Goal: Contribute content: Contribute content

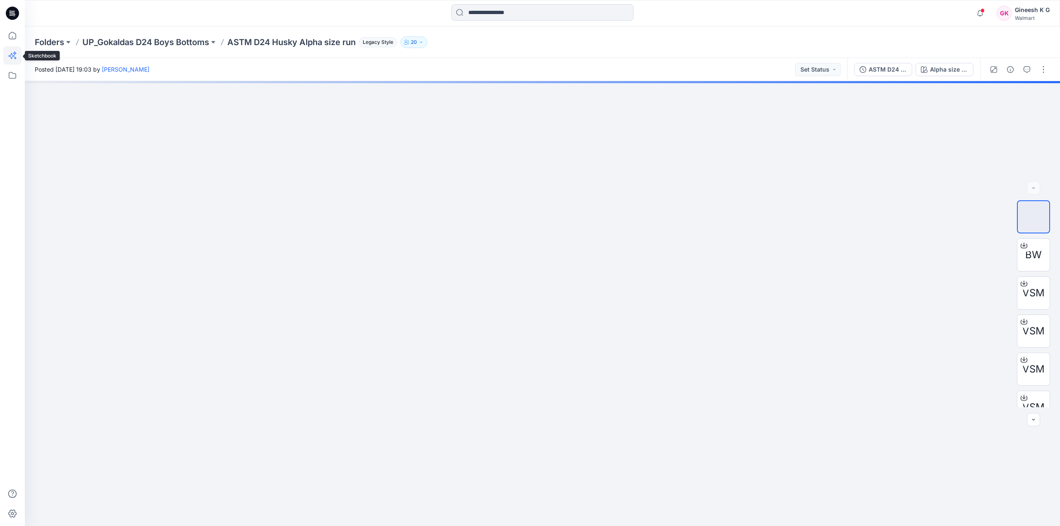
click at [15, 55] on icon at bounding box center [12, 55] width 18 height 18
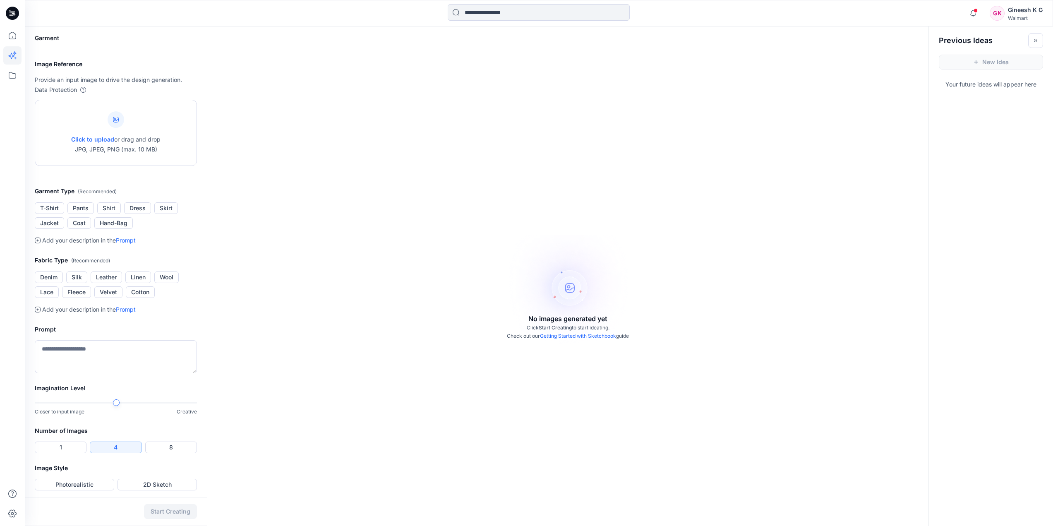
click at [115, 120] on icon at bounding box center [116, 120] width 6 height 6
type input "**********"
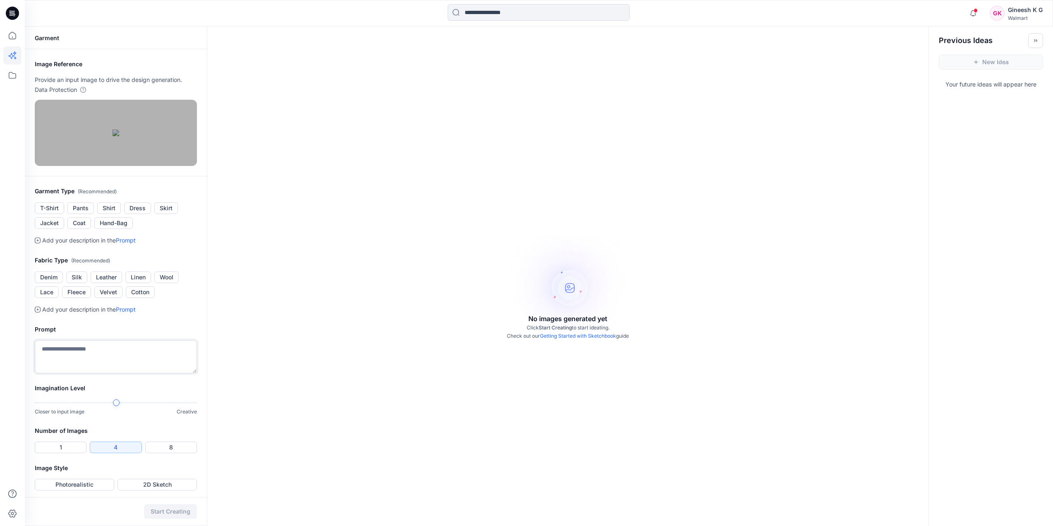
click at [103, 373] on textarea at bounding box center [116, 356] width 162 height 33
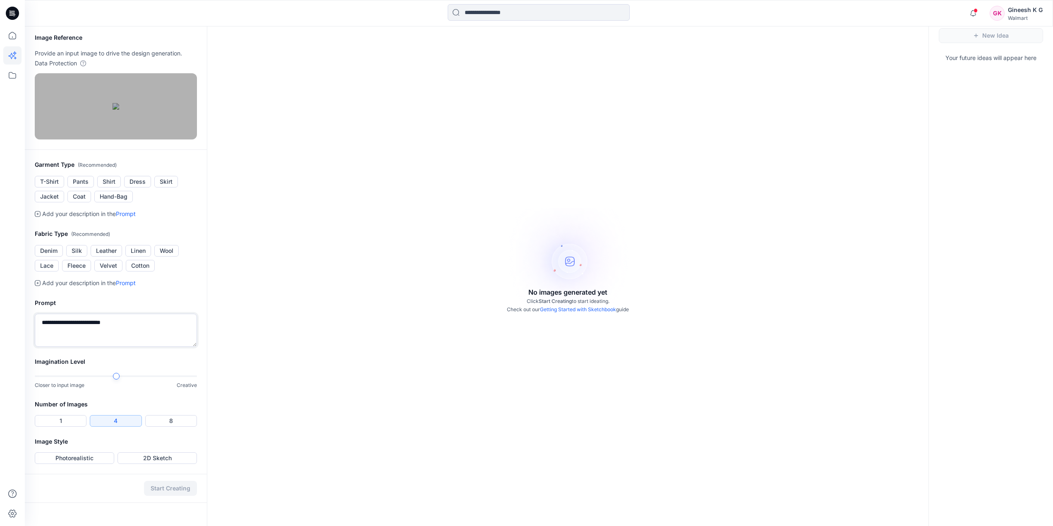
scroll to position [83, 0]
type textarea "**********"
click at [108, 427] on button "4" at bounding box center [116, 421] width 52 height 12
click at [100, 464] on button "Photorealistic" at bounding box center [74, 458] width 79 height 12
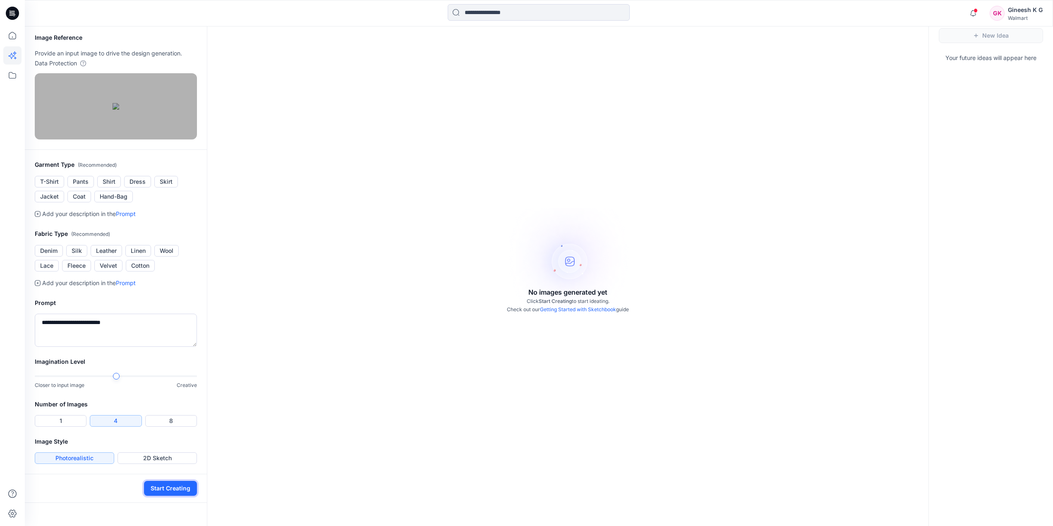
click at [167, 496] on button "Start Creating" at bounding box center [170, 488] width 53 height 15
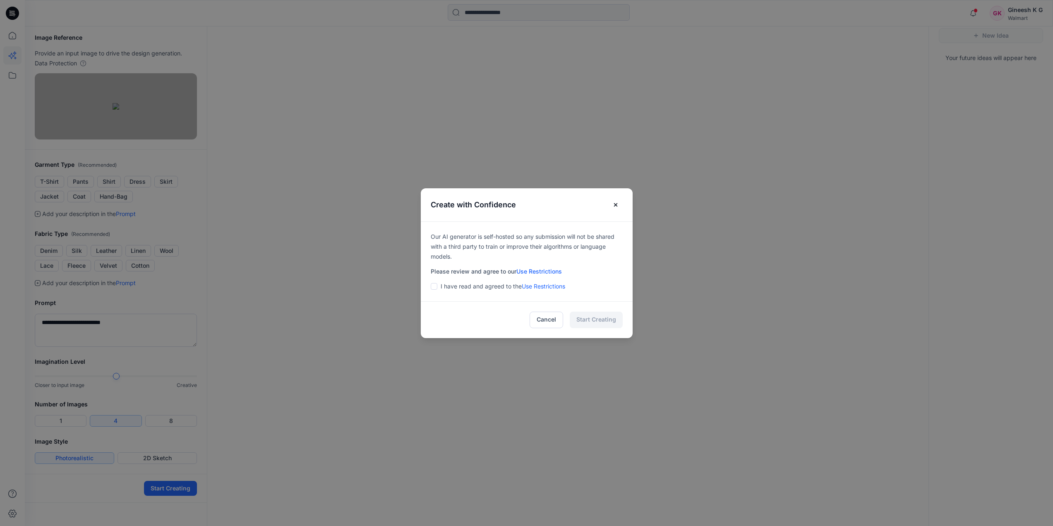
click at [442, 288] on div "I have read and agreed to the Use Restrictions" at bounding box center [527, 286] width 192 height 10
click at [437, 288] on span at bounding box center [434, 286] width 7 height 7
click at [593, 315] on button "Start Creating" at bounding box center [596, 320] width 53 height 17
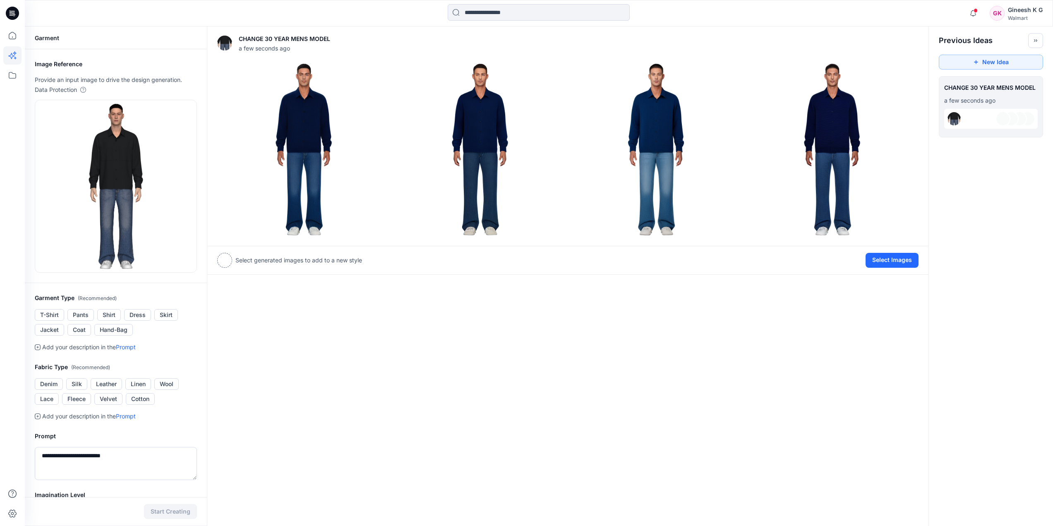
click at [888, 264] on div "CHANGE 30 YEAR MENS MODEL a few seconds ago Add Variation View Settings Select …" at bounding box center [568, 331] width 722 height 610
click at [319, 129] on img at bounding box center [304, 149] width 172 height 172
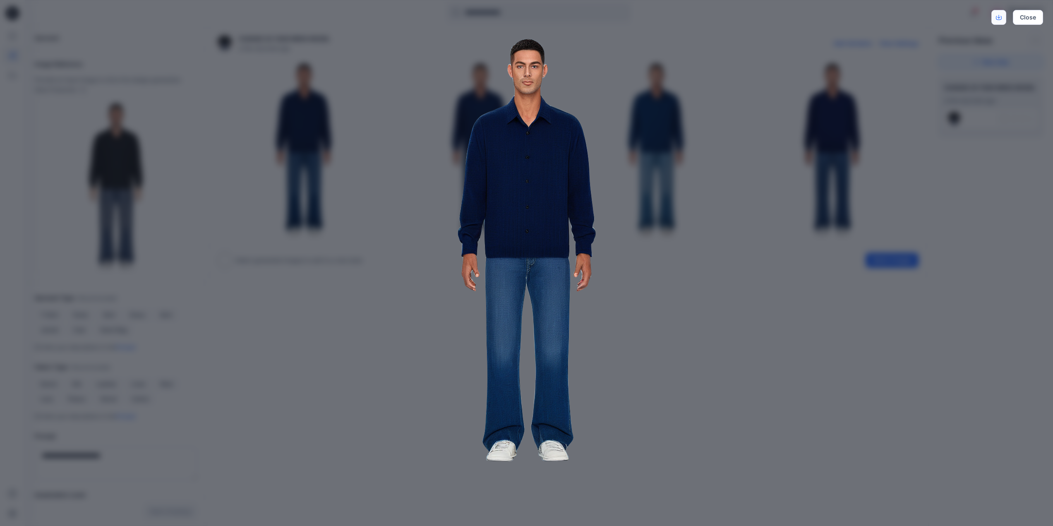
click at [1002, 18] on icon "Download" at bounding box center [999, 17] width 6 height 6
click at [1043, 14] on button "Close" at bounding box center [1028, 17] width 30 height 15
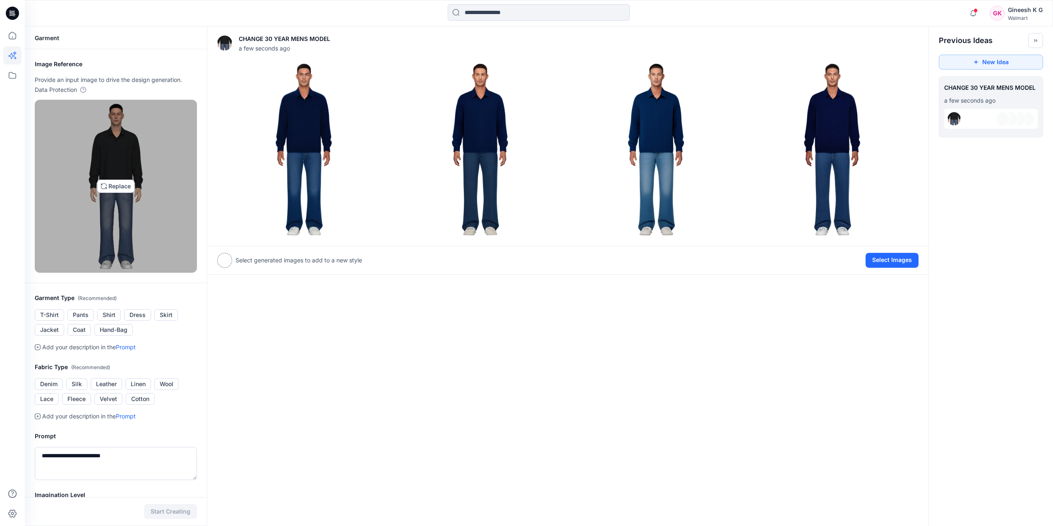
click at [118, 208] on img at bounding box center [116, 186] width 54 height 166
type input "**********"
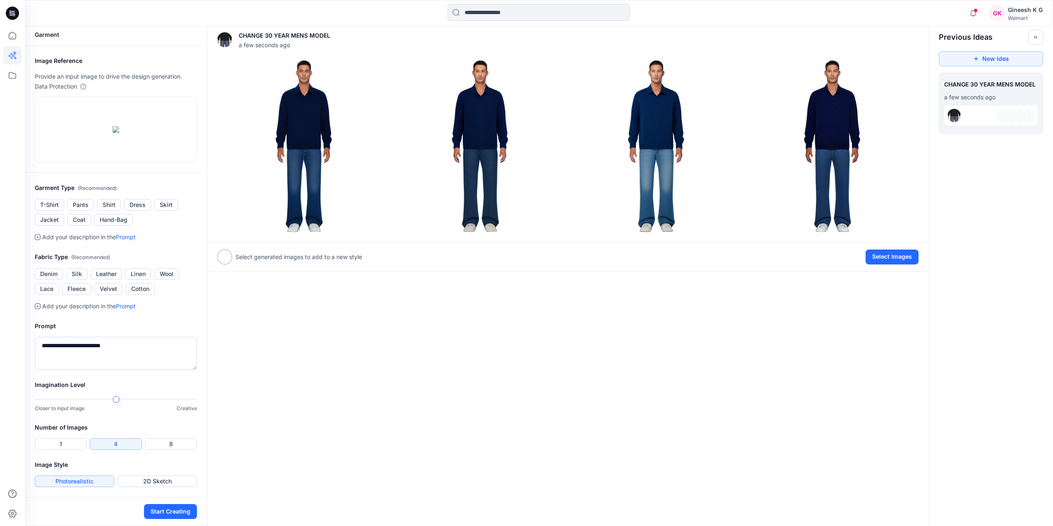
scroll to position [110, 0]
click at [175, 510] on button "Start Creating" at bounding box center [170, 511] width 53 height 15
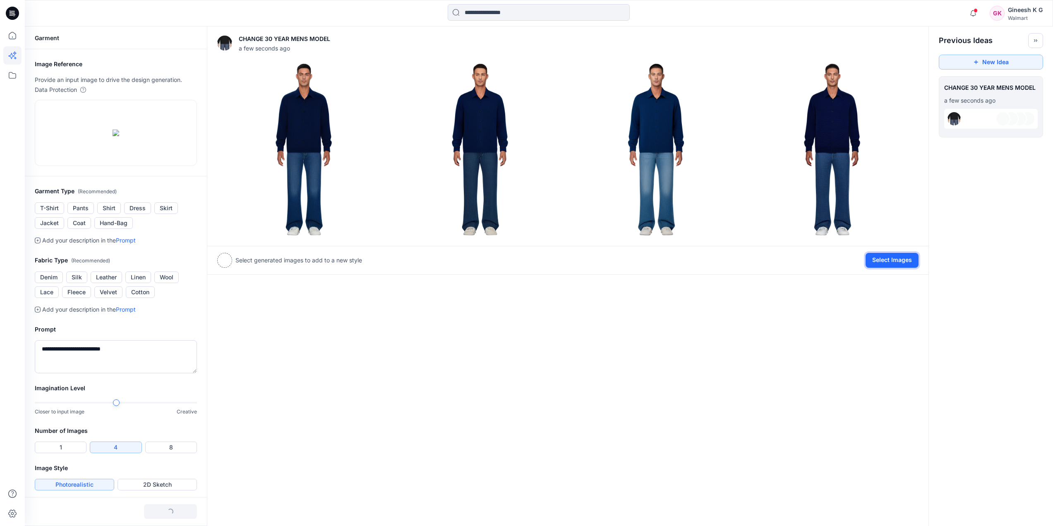
click at [899, 255] on button "Select Images" at bounding box center [892, 260] width 53 height 15
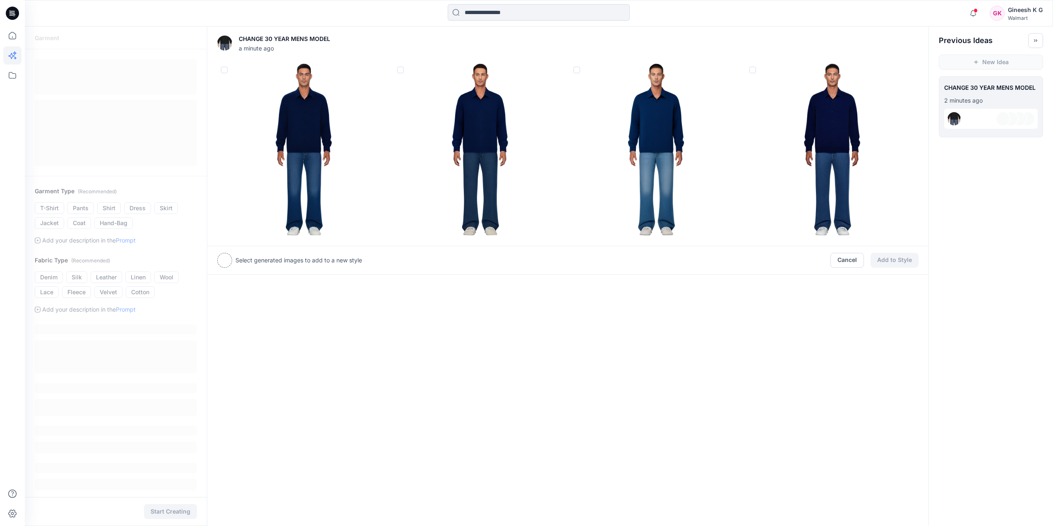
scroll to position [3, 0]
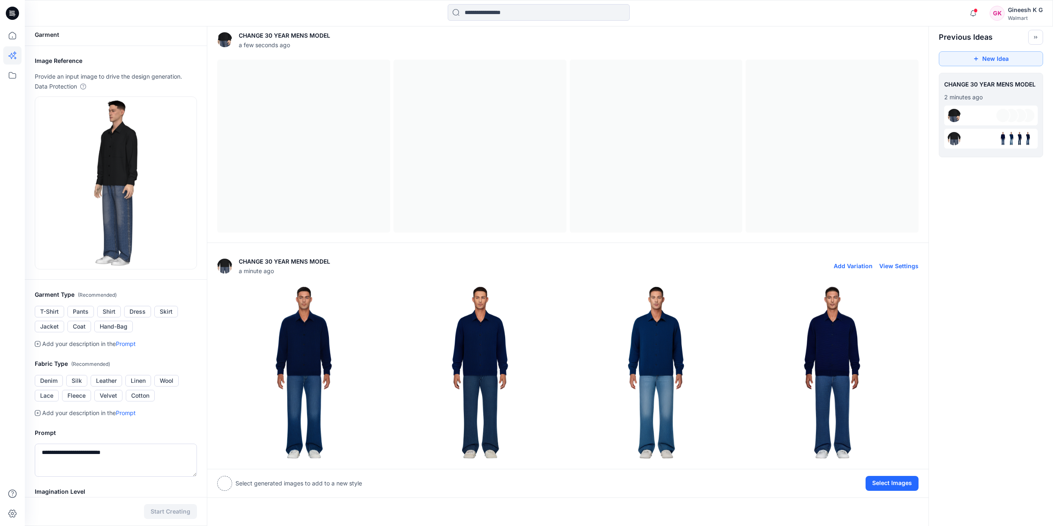
click at [902, 267] on button "View Settings" at bounding box center [899, 265] width 39 height 7
click at [870, 267] on button "Add Variation" at bounding box center [853, 265] width 39 height 7
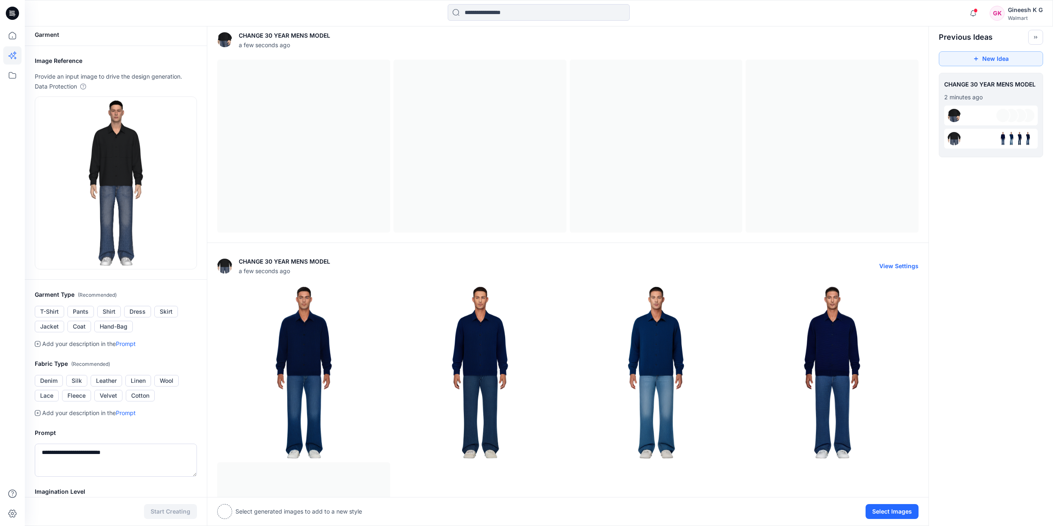
click at [906, 269] on button "View Settings" at bounding box center [899, 265] width 39 height 7
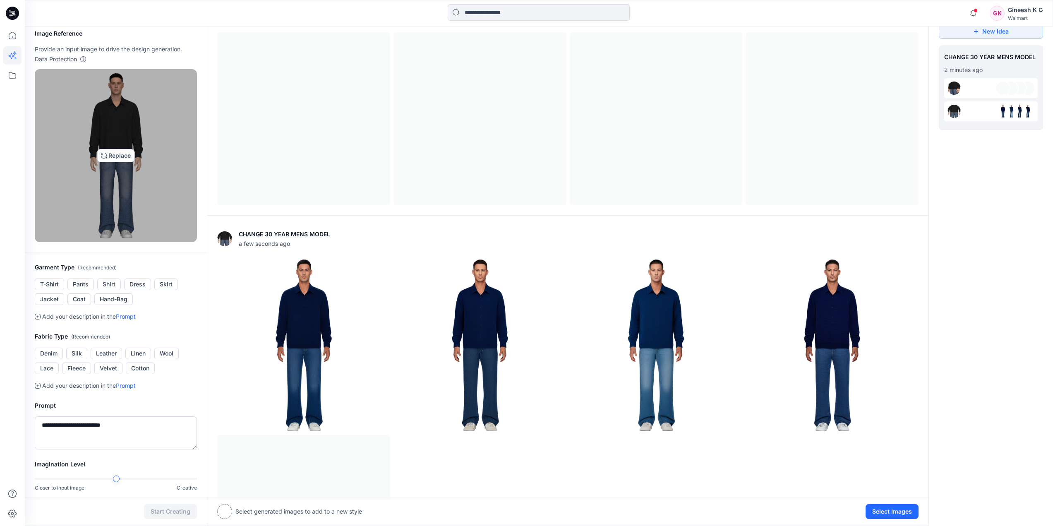
scroll to position [27, 0]
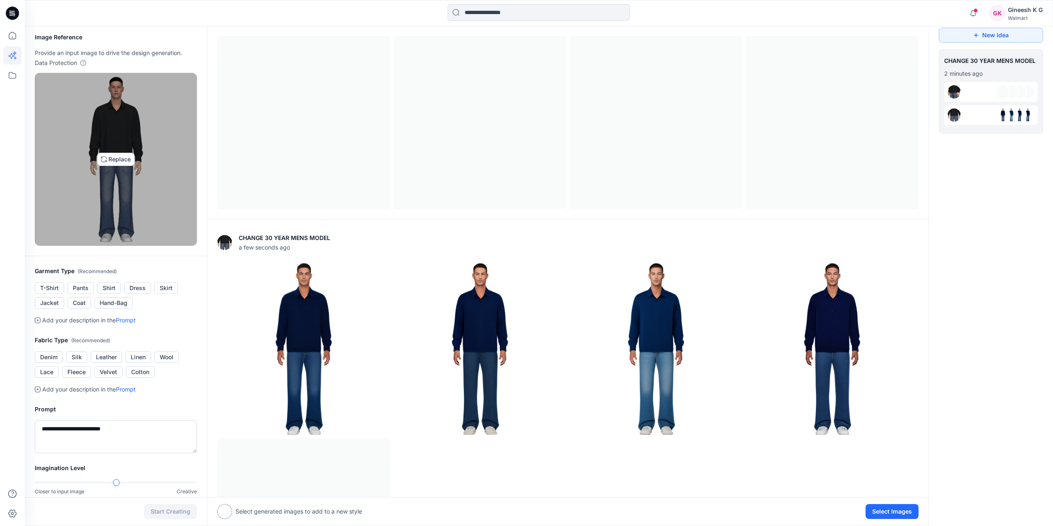
click at [115, 154] on img at bounding box center [116, 160] width 54 height 166
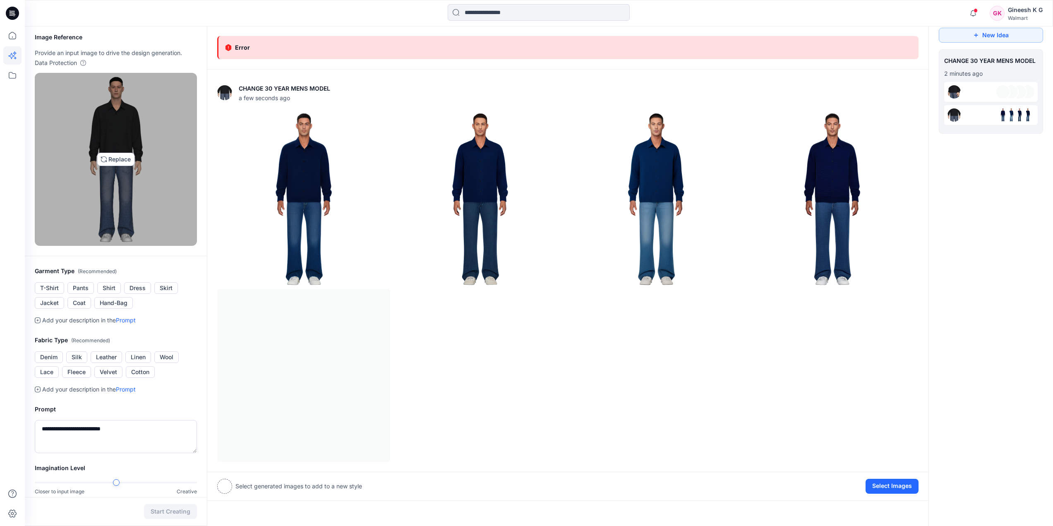
type input "**********"
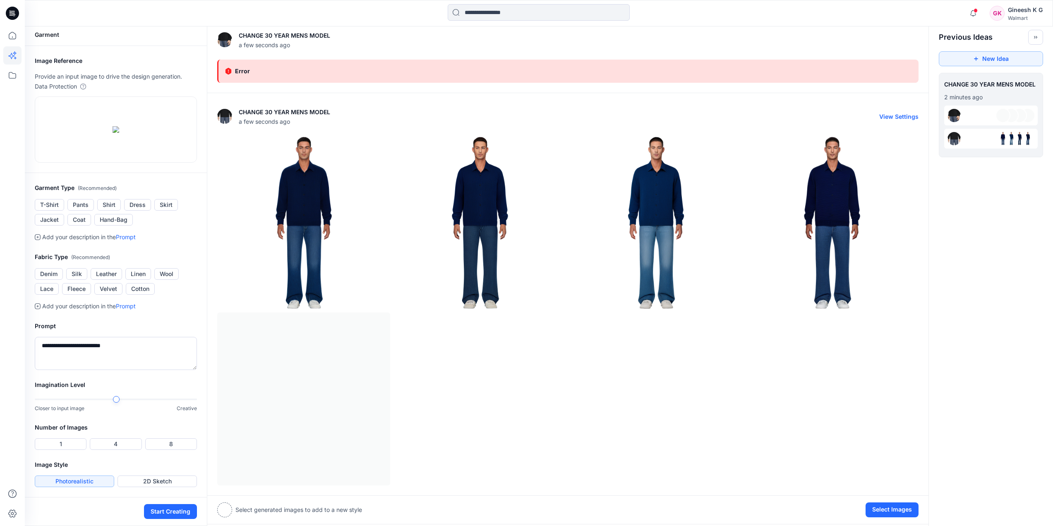
scroll to position [110, 0]
click at [900, 502] on button "Select Images" at bounding box center [892, 509] width 53 height 15
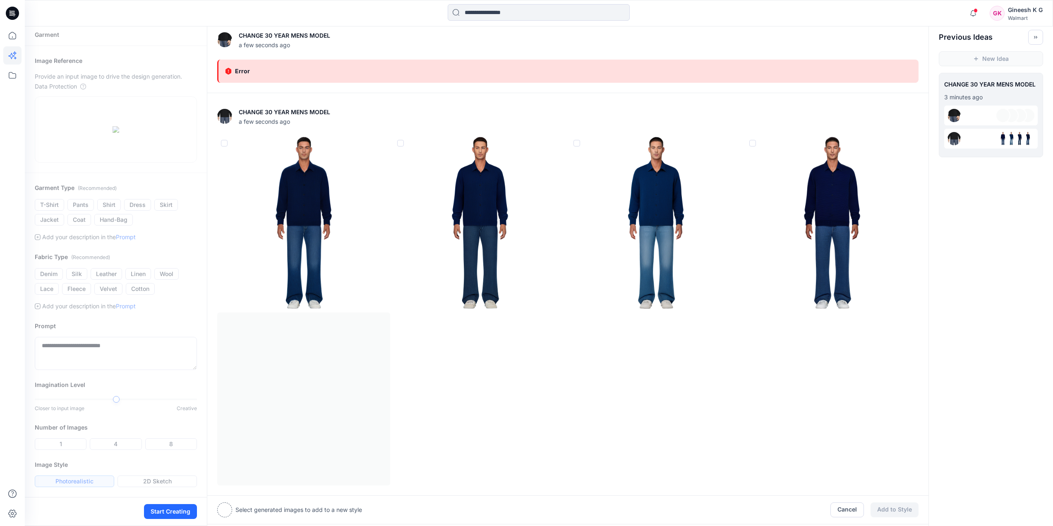
click at [330, 306] on div at bounding box center [568, 310] width 702 height 349
click at [228, 502] on div at bounding box center [224, 509] width 15 height 15
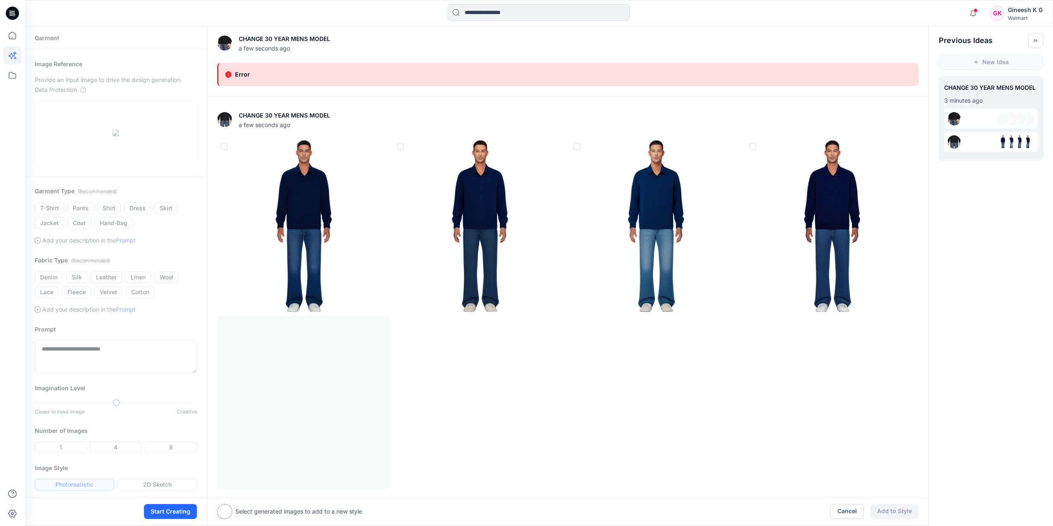
click at [580, 149] on img at bounding box center [656, 226] width 172 height 172
click at [751, 147] on span at bounding box center [753, 146] width 7 height 7
click at [398, 147] on span at bounding box center [400, 146] width 7 height 7
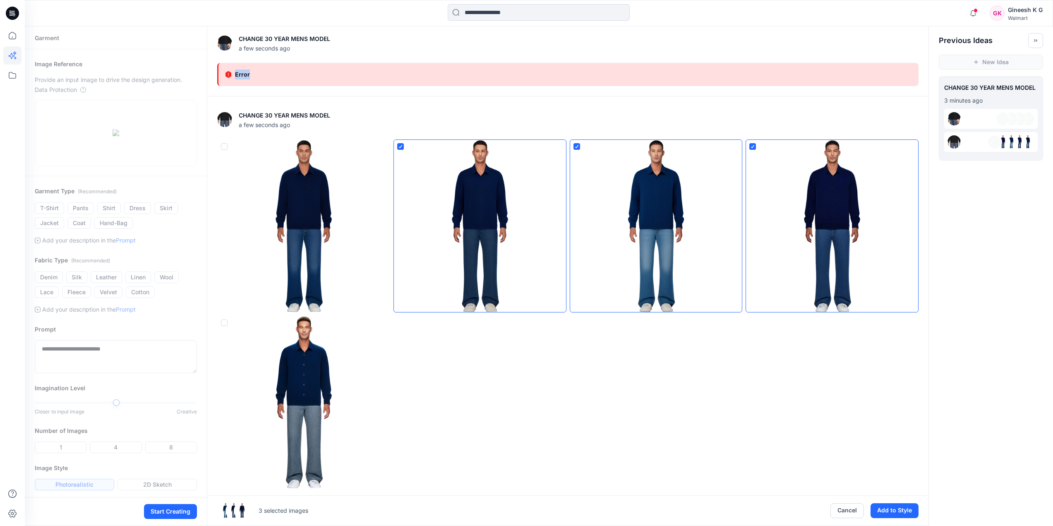
drag, startPoint x: 231, startPoint y: 73, endPoint x: 382, endPoint y: 62, distance: 151.0
click at [381, 63] on div "Error" at bounding box center [568, 74] width 702 height 23
click at [223, 147] on span at bounding box center [224, 146] width 7 height 7
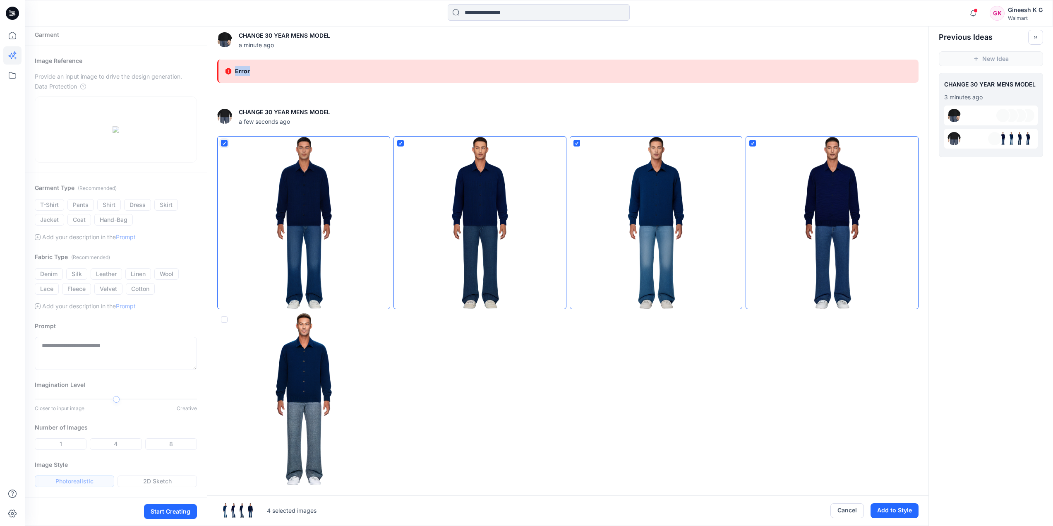
scroll to position [110, 0]
click at [222, 316] on span at bounding box center [224, 319] width 7 height 7
click at [895, 503] on button "Add to Style" at bounding box center [895, 510] width 48 height 15
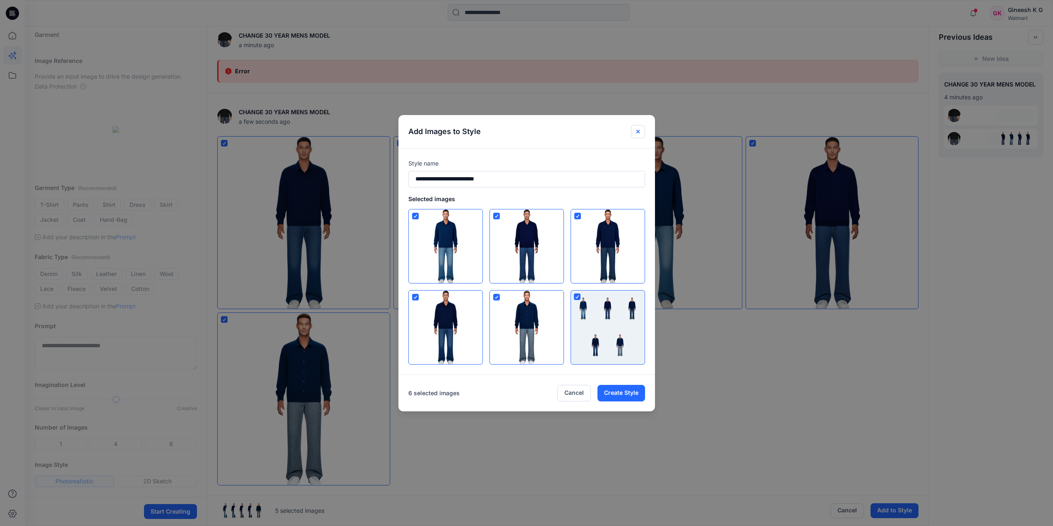
click at [639, 132] on icon "Close" at bounding box center [637, 131] width 3 height 3
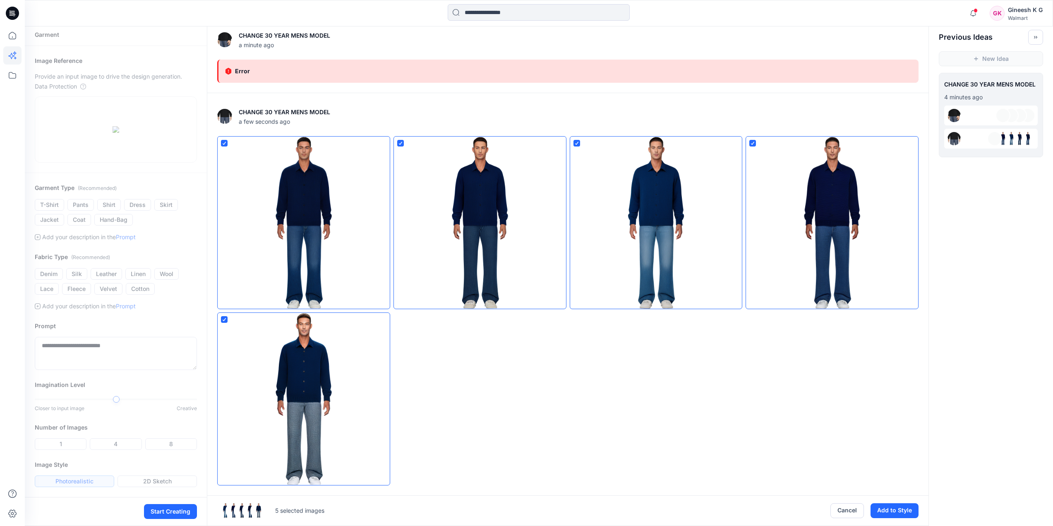
click at [226, 316] on div at bounding box center [224, 319] width 5 height 7
click at [400, 142] on icon at bounding box center [400, 143] width 5 height 3
click at [578, 142] on icon at bounding box center [577, 143] width 5 height 3
click at [756, 140] on span at bounding box center [753, 143] width 7 height 7
click at [226, 316] on span at bounding box center [224, 319] width 7 height 7
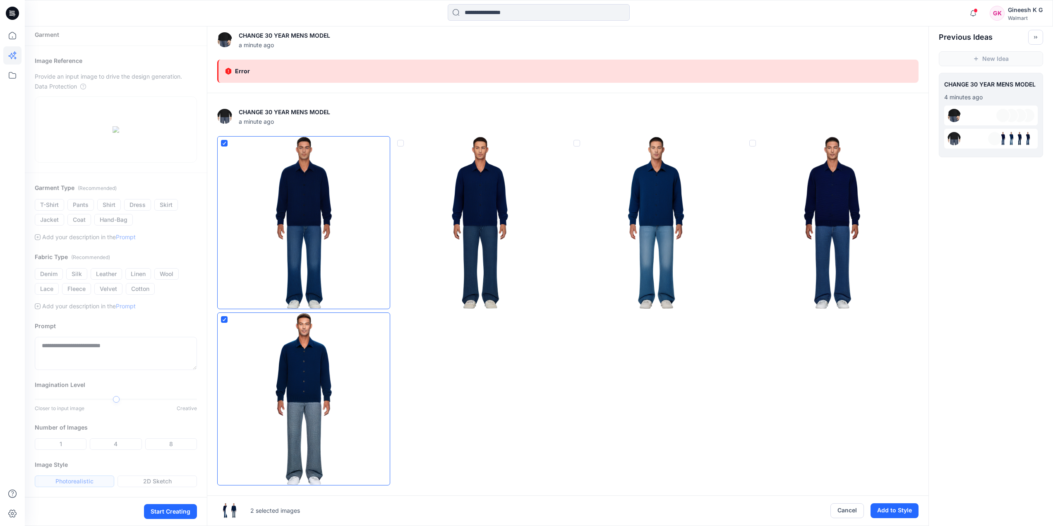
click at [147, 356] on div "**********" at bounding box center [116, 260] width 182 height 474
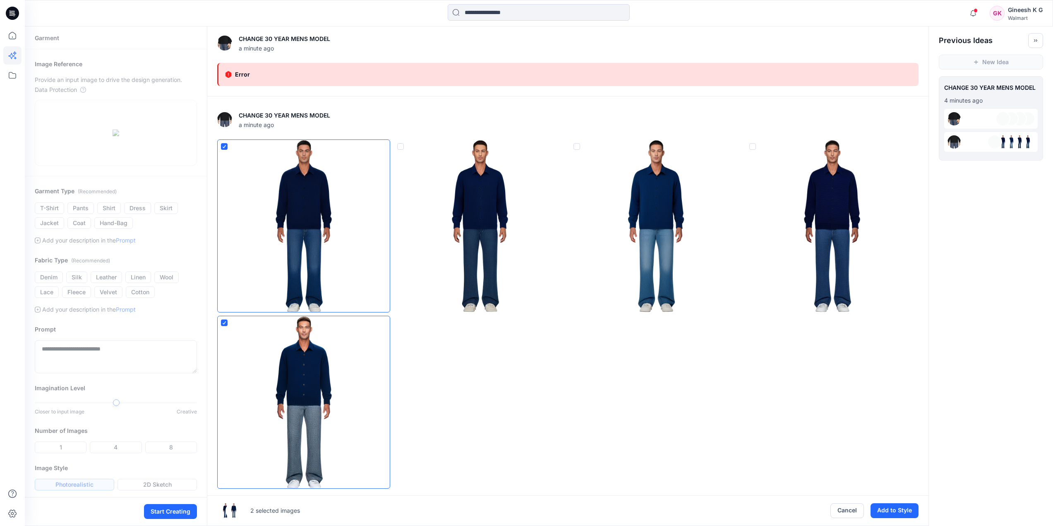
scroll to position [83, 0]
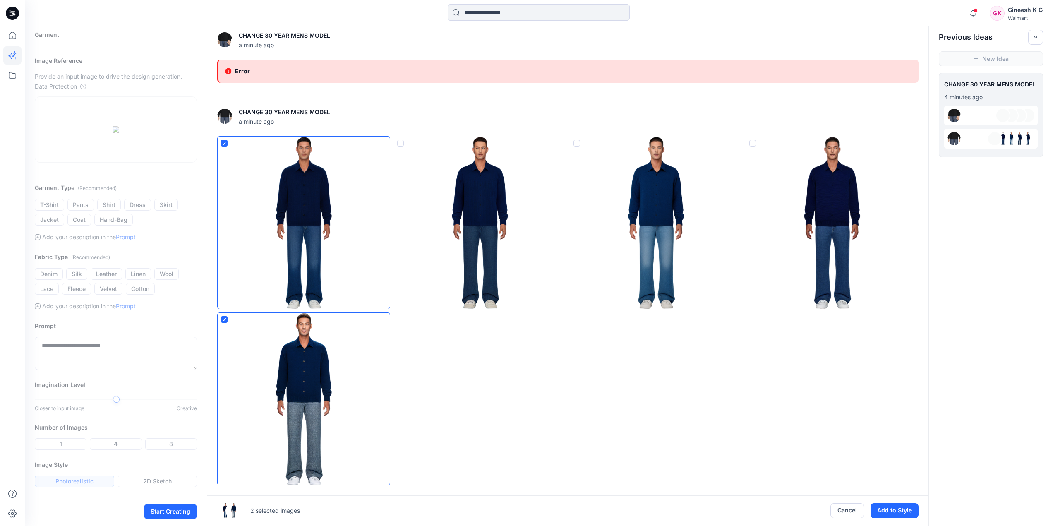
click at [851, 495] on div "2 selected images Cancel Add to Style" at bounding box center [567, 510] width 721 height 31
click at [850, 503] on button "Cancel" at bounding box center [848, 510] width 34 height 15
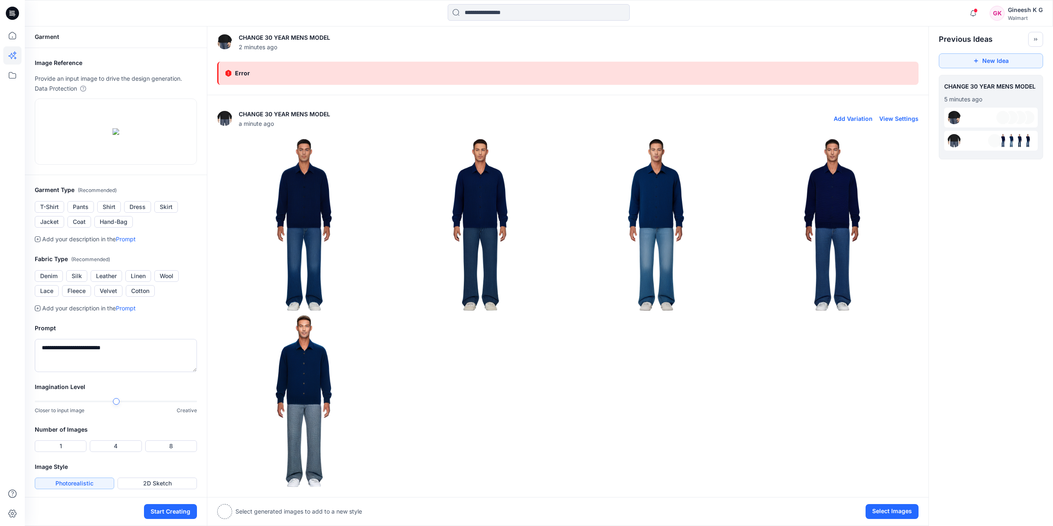
scroll to position [0, 0]
drag, startPoint x: 285, startPoint y: 144, endPoint x: 264, endPoint y: 156, distance: 24.4
click at [264, 156] on img at bounding box center [304, 226] width 172 height 172
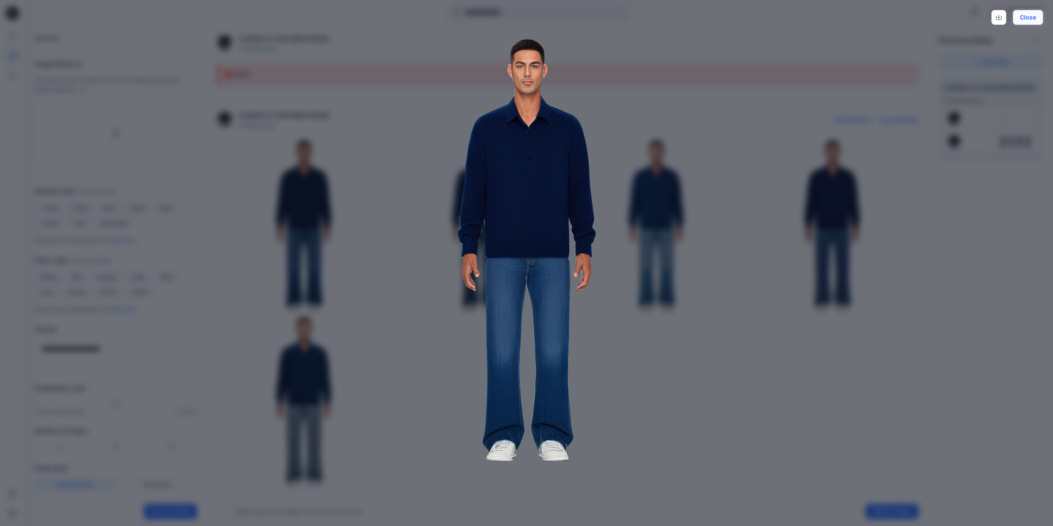
click at [1043, 18] on button "Close" at bounding box center [1028, 17] width 30 height 15
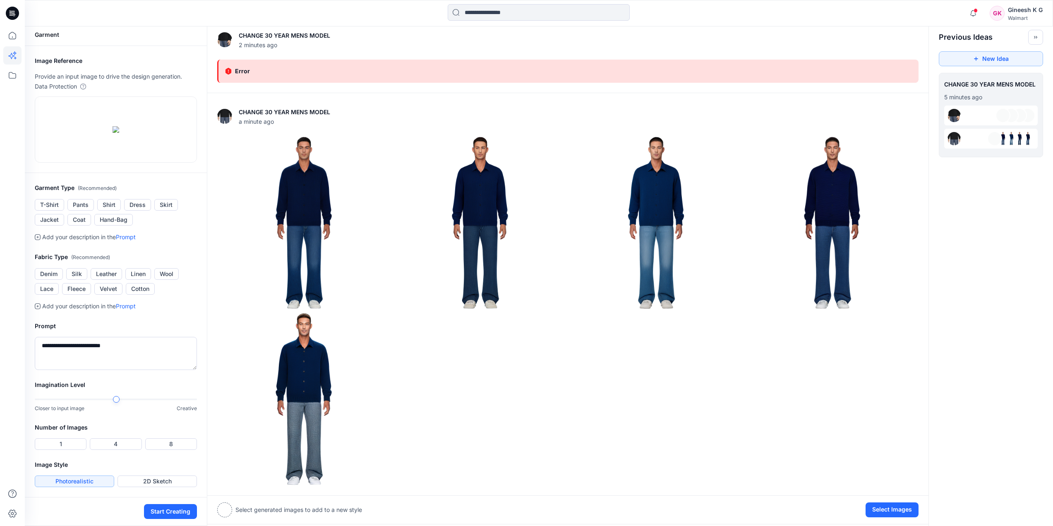
scroll to position [110, 0]
click at [220, 408] on div "**********" at bounding box center [539, 274] width 1029 height 503
drag, startPoint x: 93, startPoint y: 480, endPoint x: 193, endPoint y: 501, distance: 102.5
click at [93, 480] on button "Photorealistic" at bounding box center [74, 482] width 79 height 12
click at [179, 510] on button "Start Creating" at bounding box center [170, 511] width 53 height 15
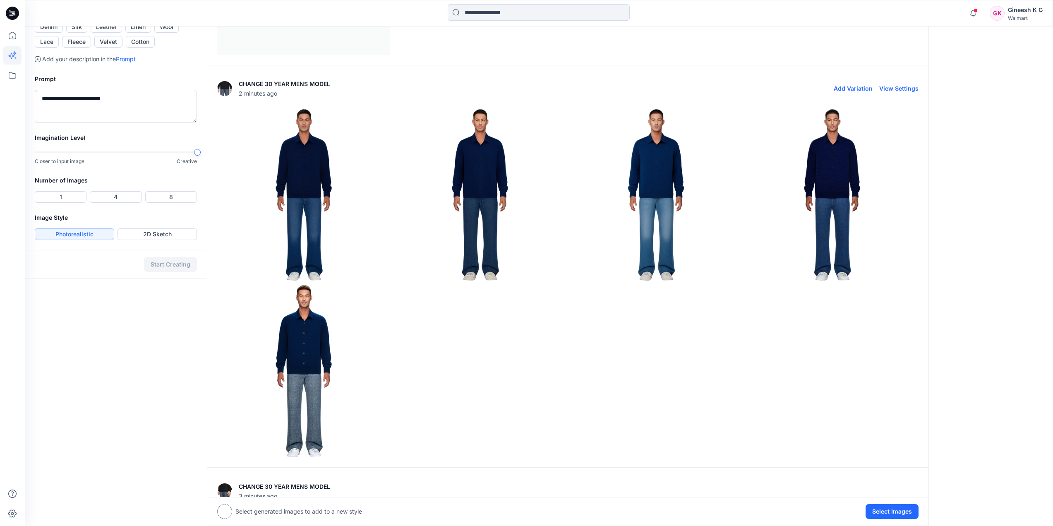
scroll to position [404, 0]
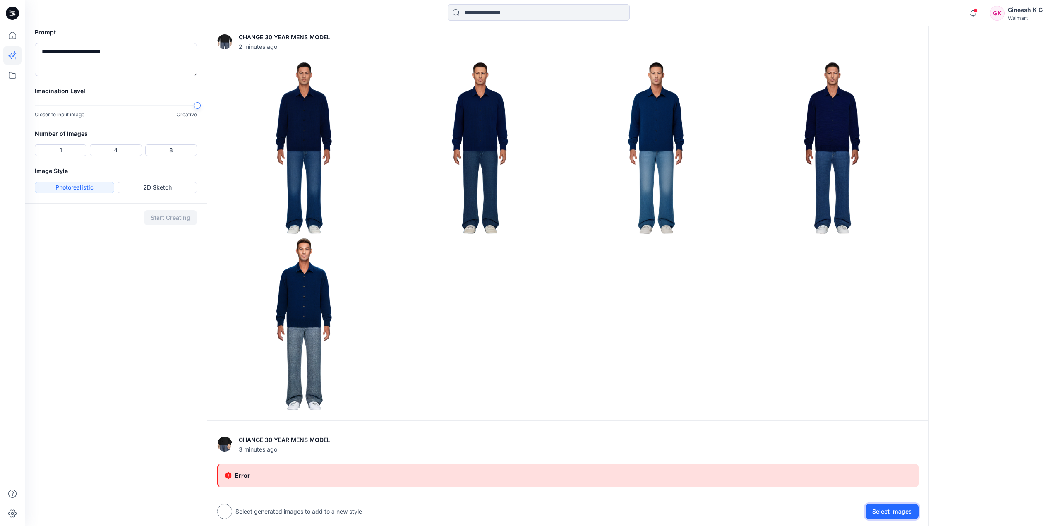
click at [879, 510] on button "Select Images" at bounding box center [892, 511] width 53 height 15
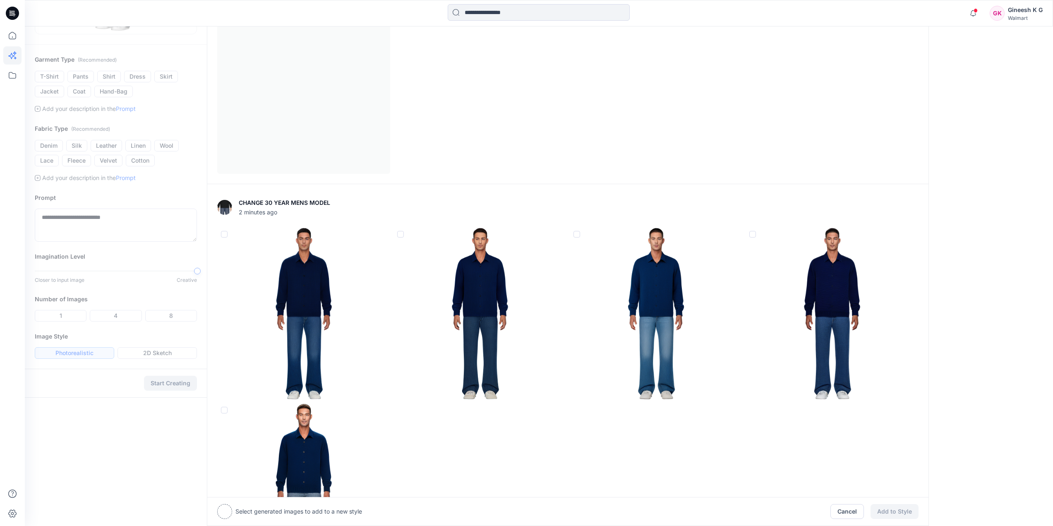
scroll to position [31, 0]
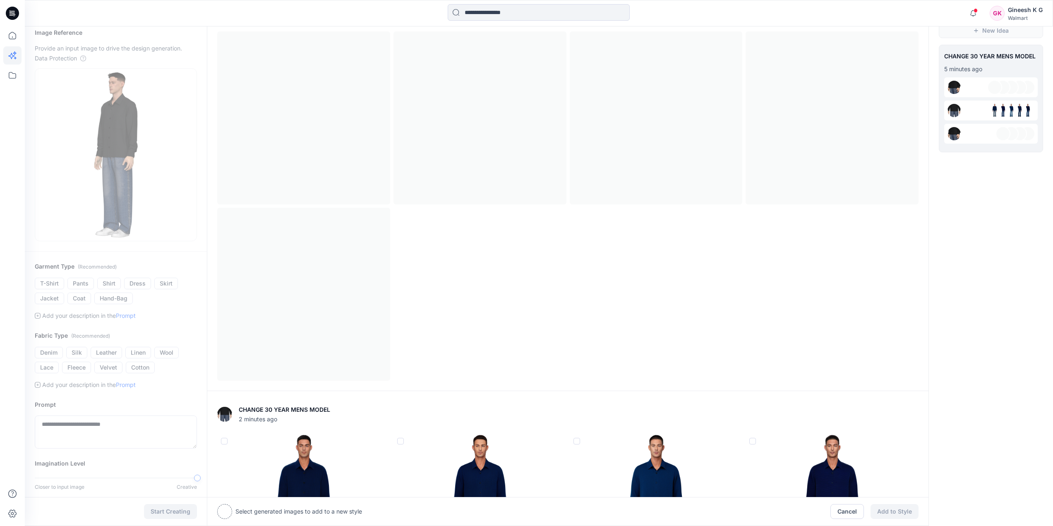
click at [312, 184] on div at bounding box center [568, 205] width 702 height 349
click at [316, 142] on div at bounding box center [568, 205] width 702 height 349
click at [973, 29] on div "New Idea" at bounding box center [991, 31] width 124 height 28
click at [12, 53] on icon at bounding box center [11, 56] width 6 height 6
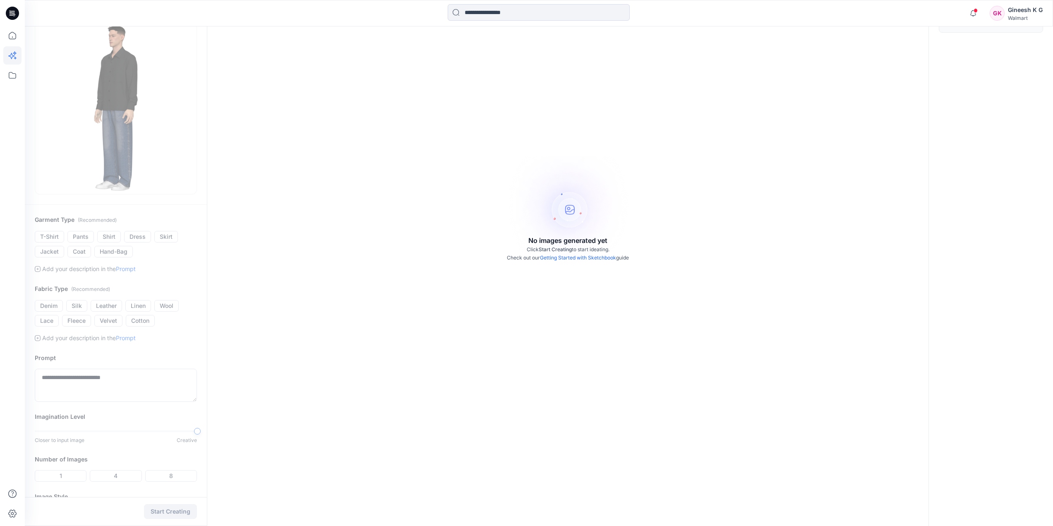
scroll to position [110, 0]
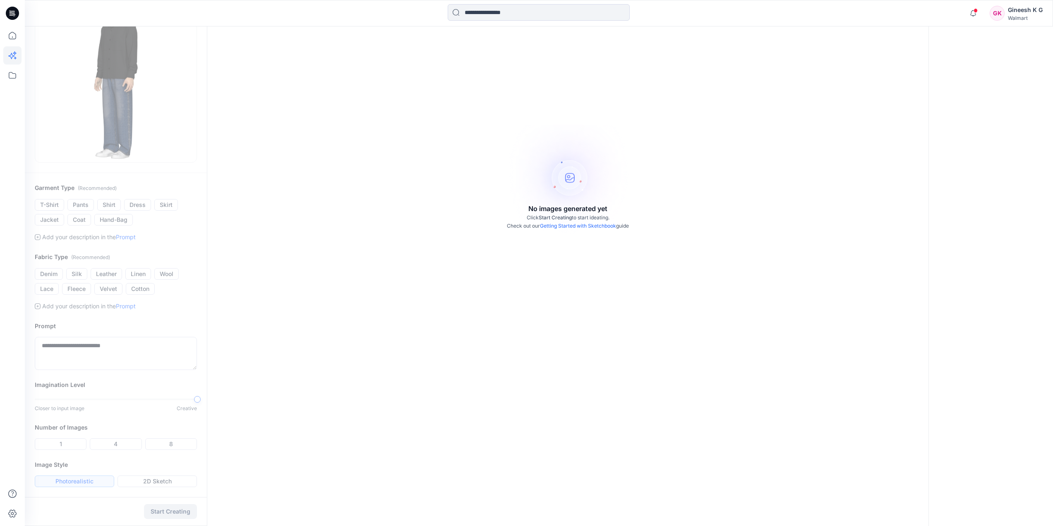
click at [84, 341] on div "**********" at bounding box center [116, 206] width 182 height 581
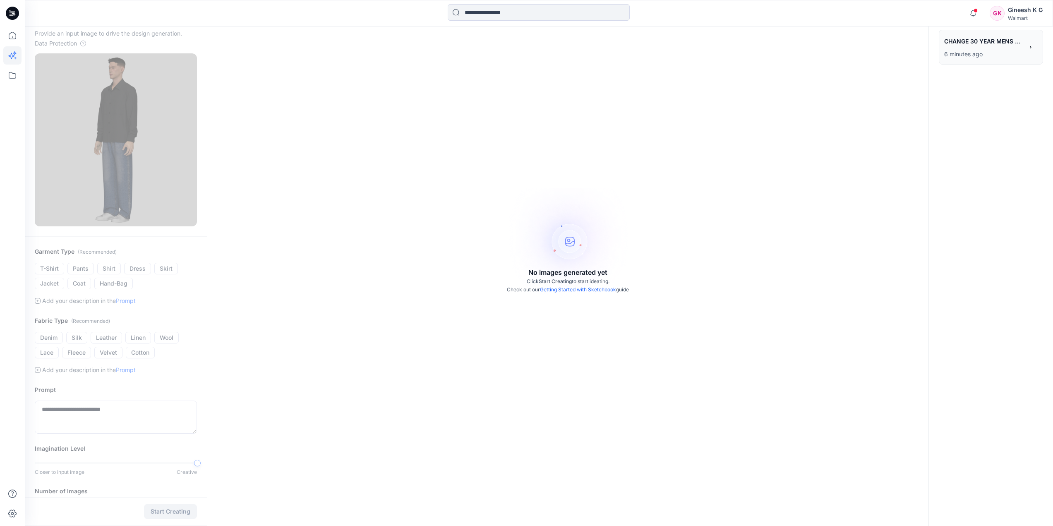
scroll to position [0, 0]
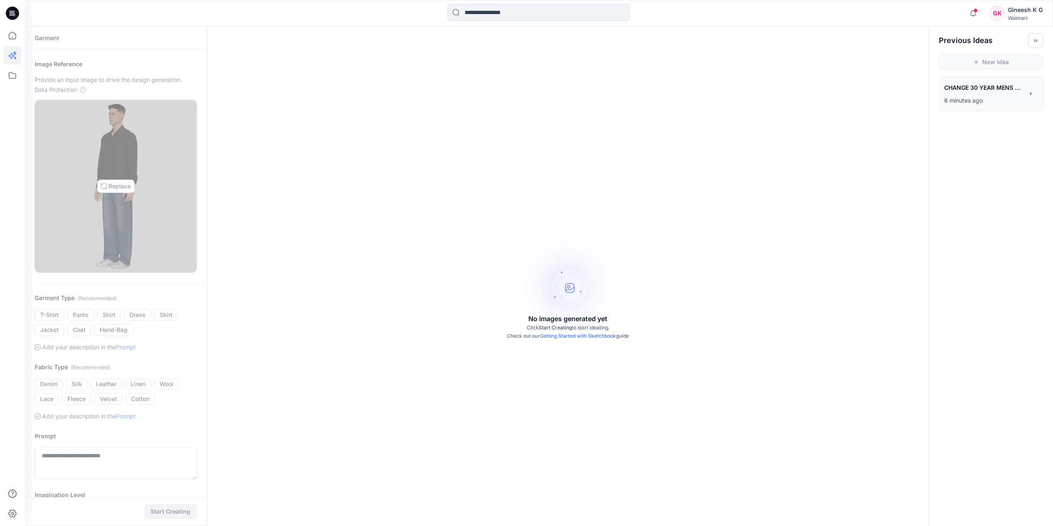
click at [118, 186] on img at bounding box center [116, 186] width 44 height 166
type input "**********"
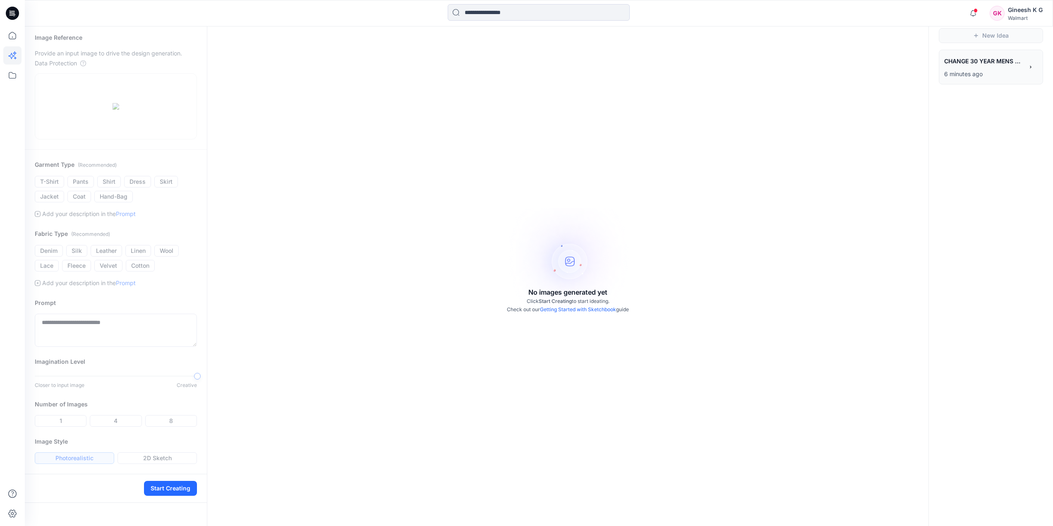
scroll to position [41, 0]
click at [162, 496] on button "Start Creating" at bounding box center [170, 488] width 53 height 15
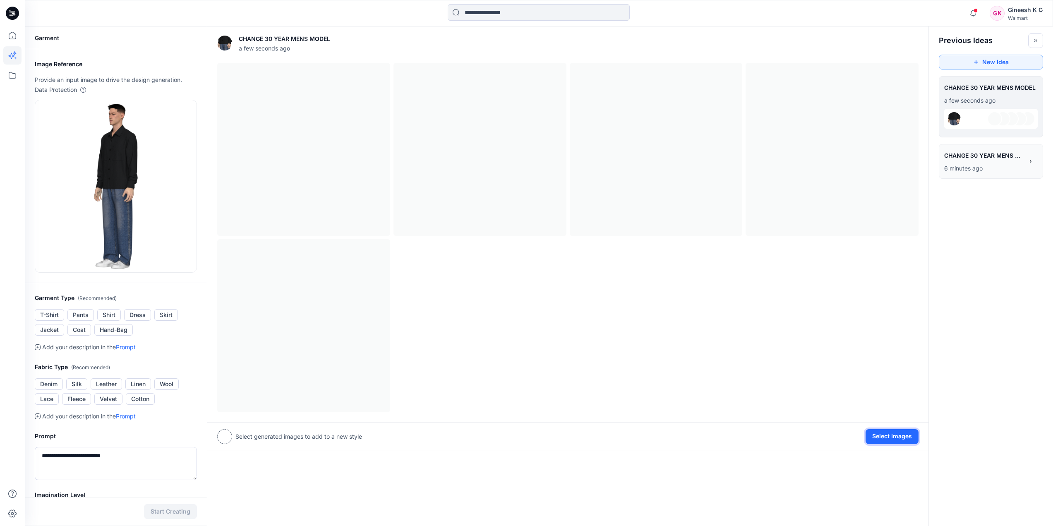
click at [882, 433] on button "Select Images" at bounding box center [892, 436] width 53 height 15
